Goal: Find specific page/section: Find specific page/section

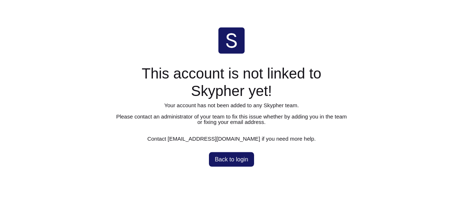
click at [229, 159] on span "Back to login" at bounding box center [231, 160] width 33 height 6
click at [236, 159] on span "Back to login" at bounding box center [231, 160] width 33 height 6
